Goal: Ask a question

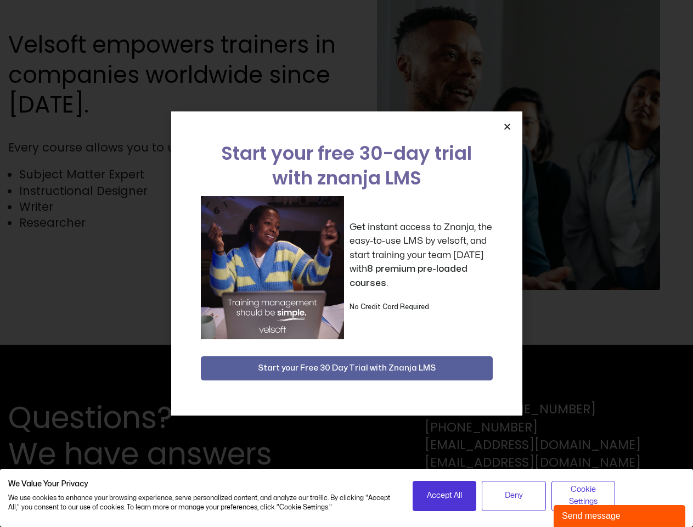
click at [346, 263] on div "Get instant access to Znanja, the easy-to-use LMS by velsoft, and start trainin…" at bounding box center [347, 267] width 292 height 143
click at [507, 126] on icon "Close" at bounding box center [507, 126] width 8 height 8
click at [444, 495] on span "Accept All" at bounding box center [444, 495] width 35 height 12
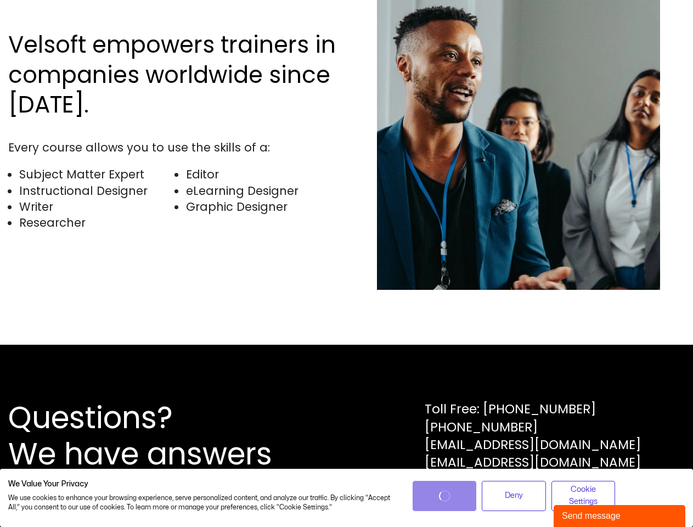
click at [513, 495] on div "Questions? We have answers Toll Free: [PHONE_NUMBER] [PHONE_NUMBER] [EMAIL_ADDR…" at bounding box center [346, 435] width 693 height 182
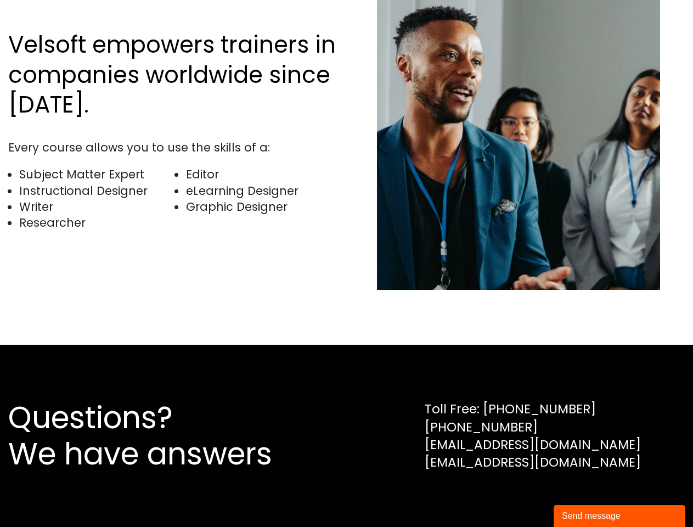
click at [583, 495] on div "Questions? We have answers Toll Free: [PHONE_NUMBER] [PHONE_NUMBER] [EMAIL_ADDR…" at bounding box center [346, 435] width 693 height 182
click at [619, 516] on div "Send message" at bounding box center [619, 515] width 115 height 13
